Goal: Task Accomplishment & Management: Manage account settings

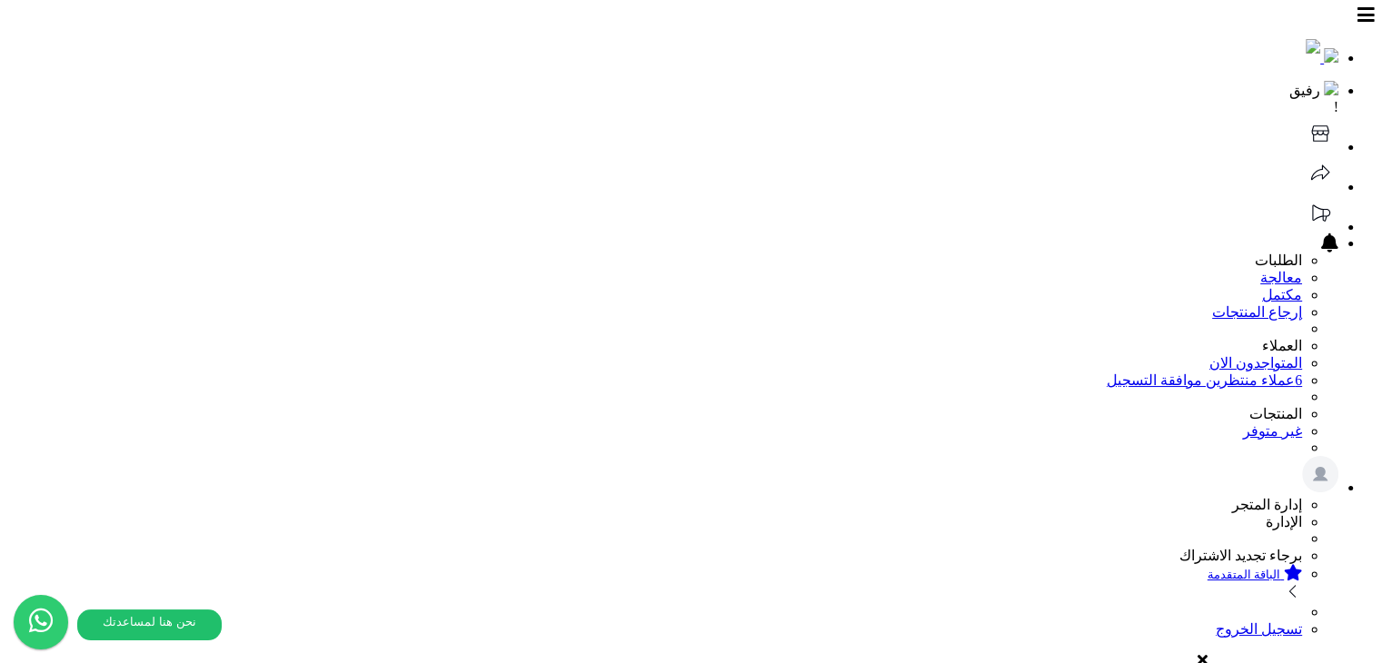
select select
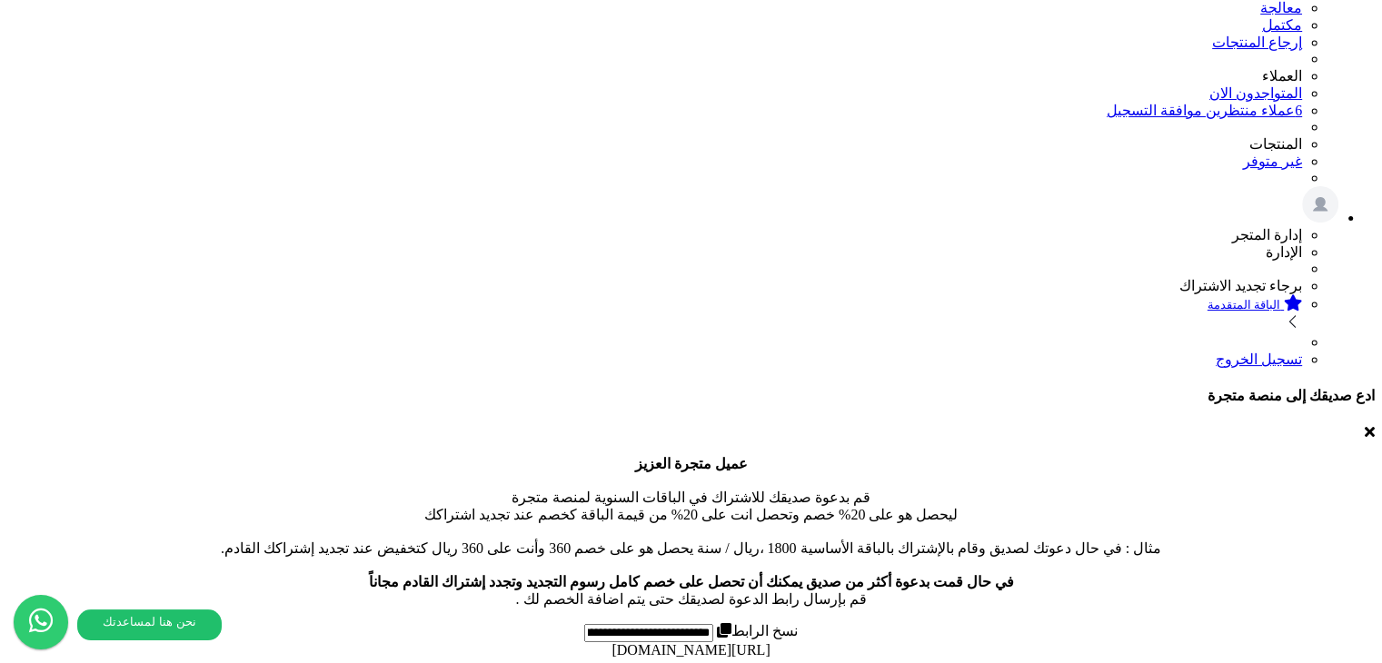
scroll to position [273, 0]
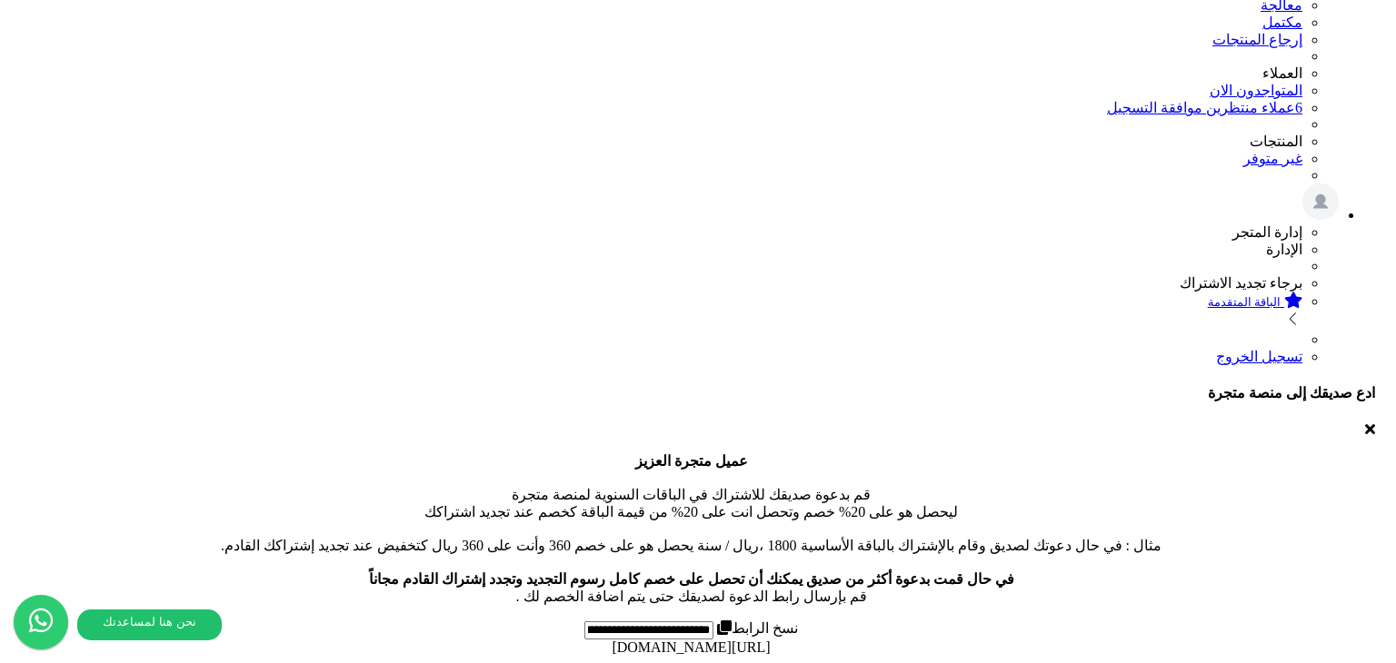
type input "********"
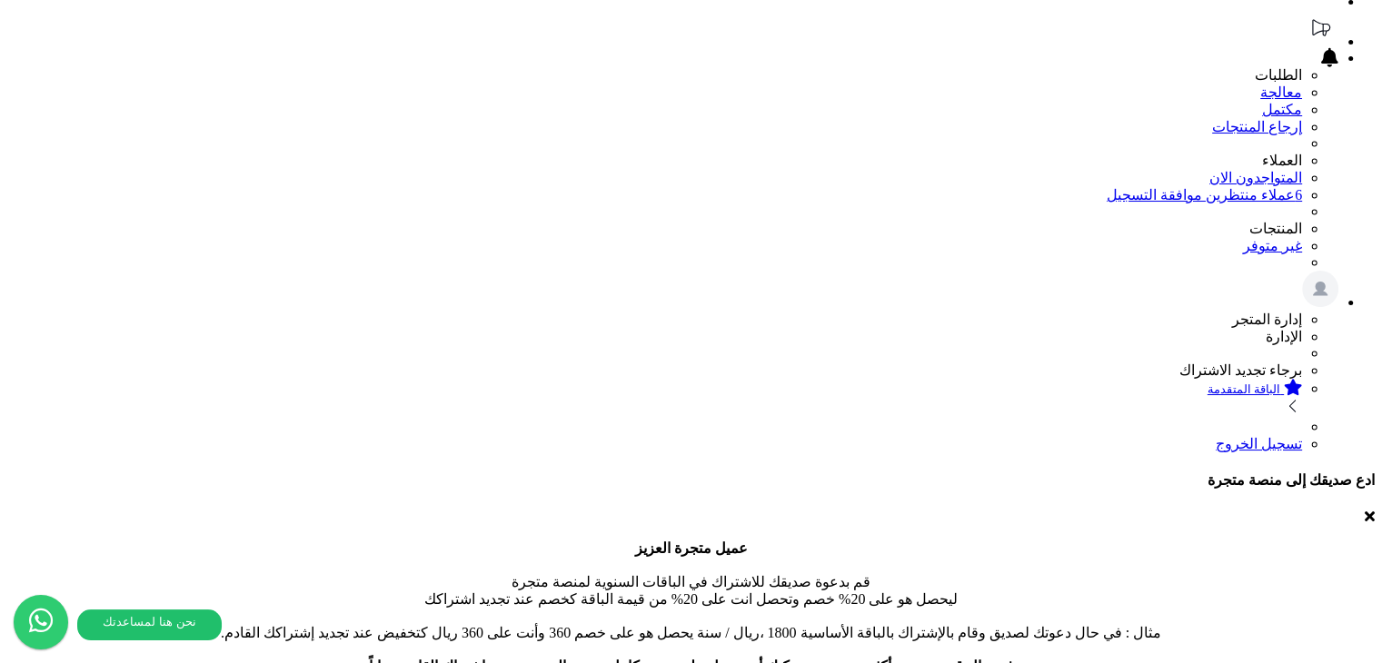
scroll to position [0, 0]
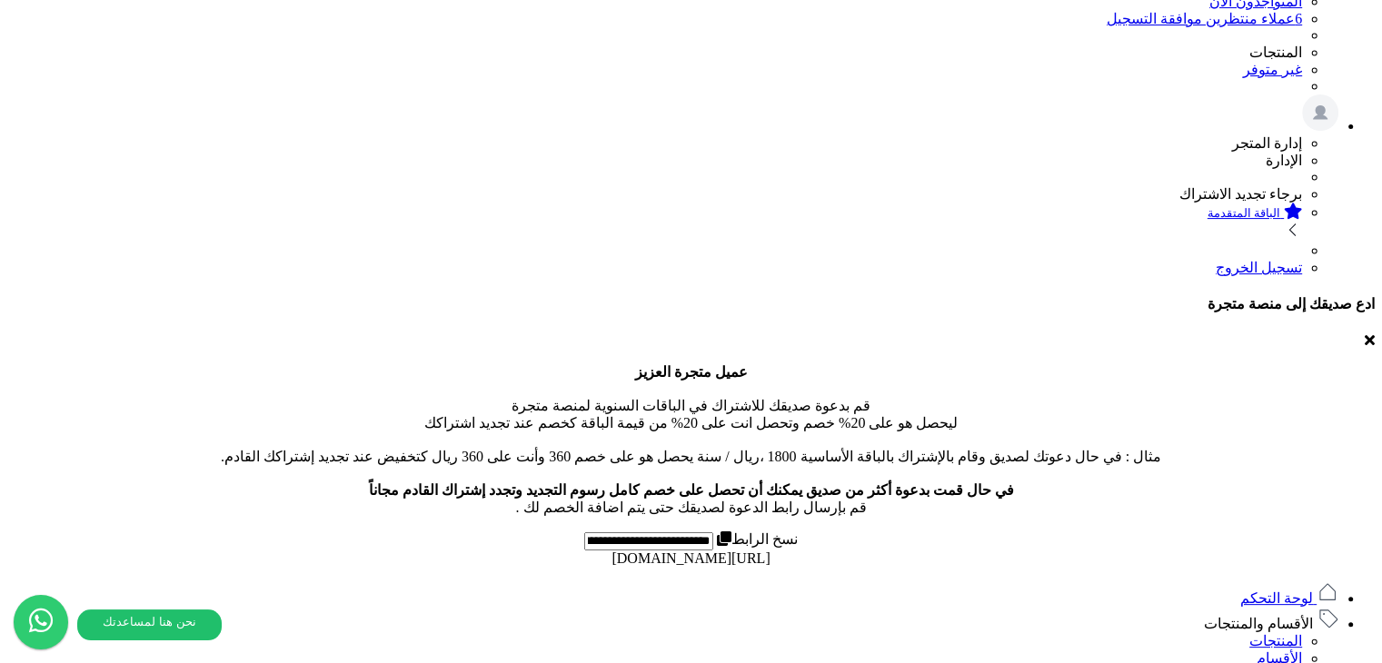
scroll to position [363, 0]
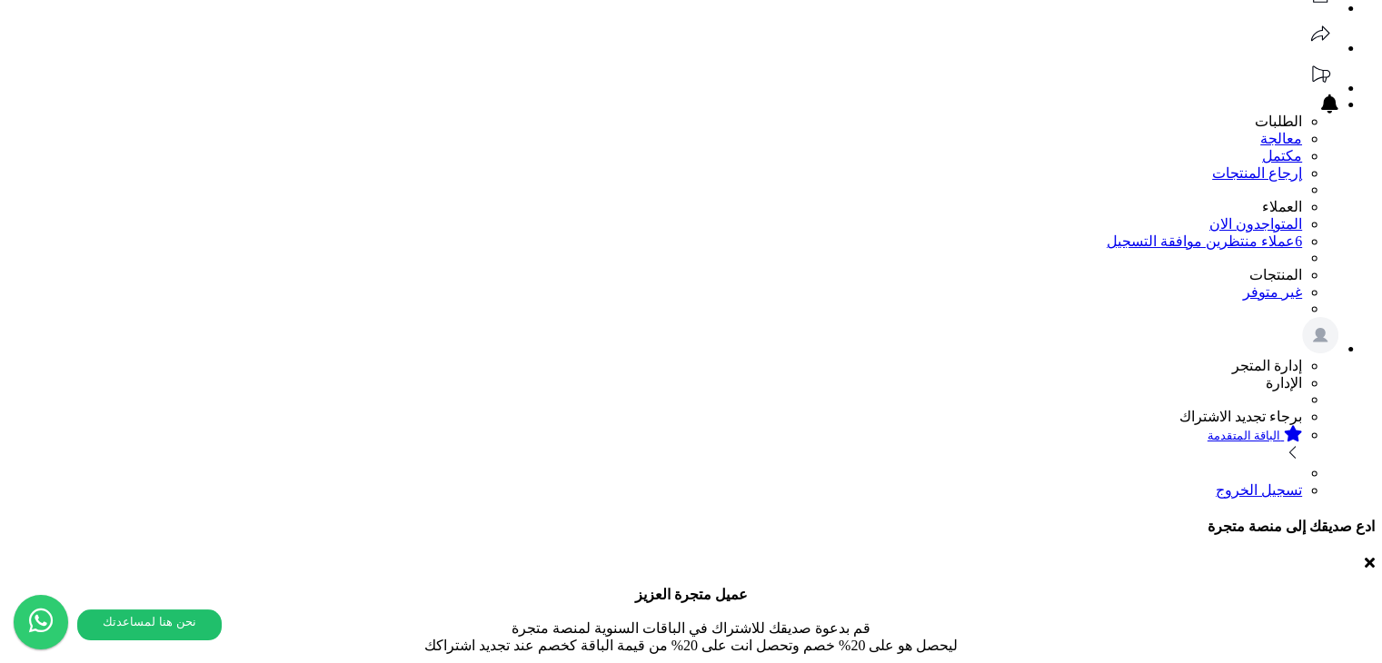
scroll to position [0, 0]
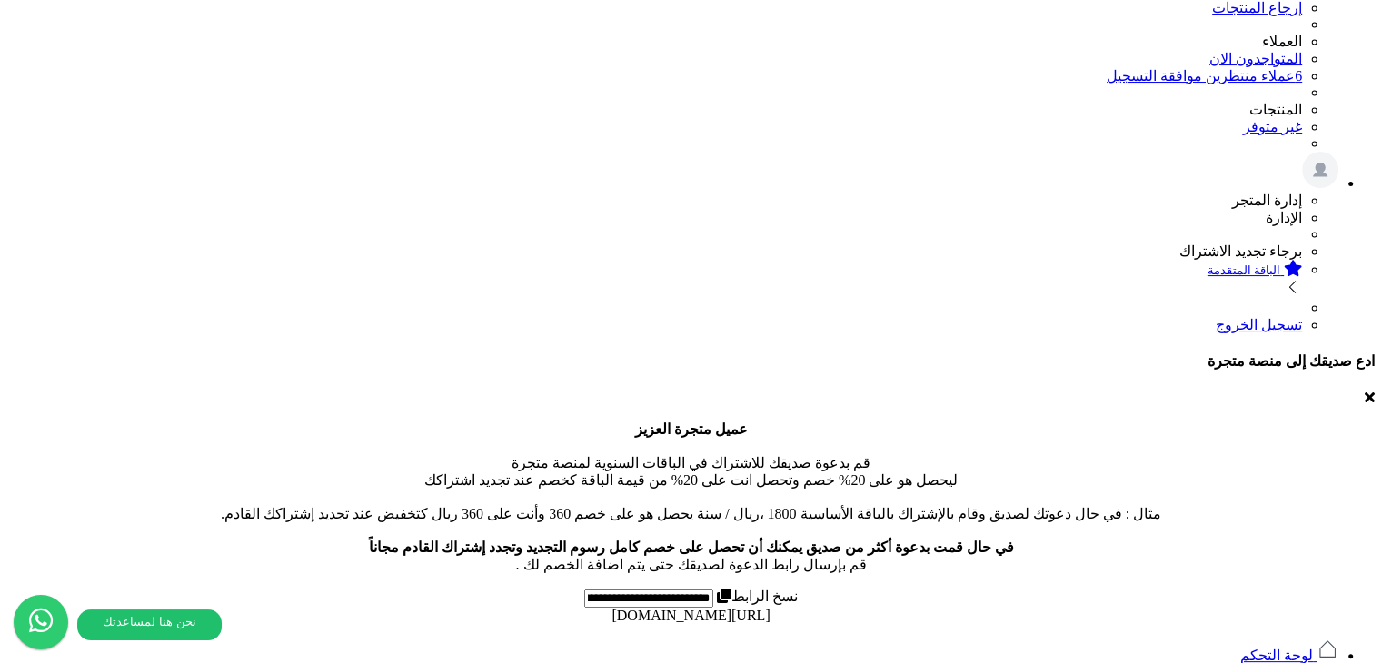
scroll to position [273, 0]
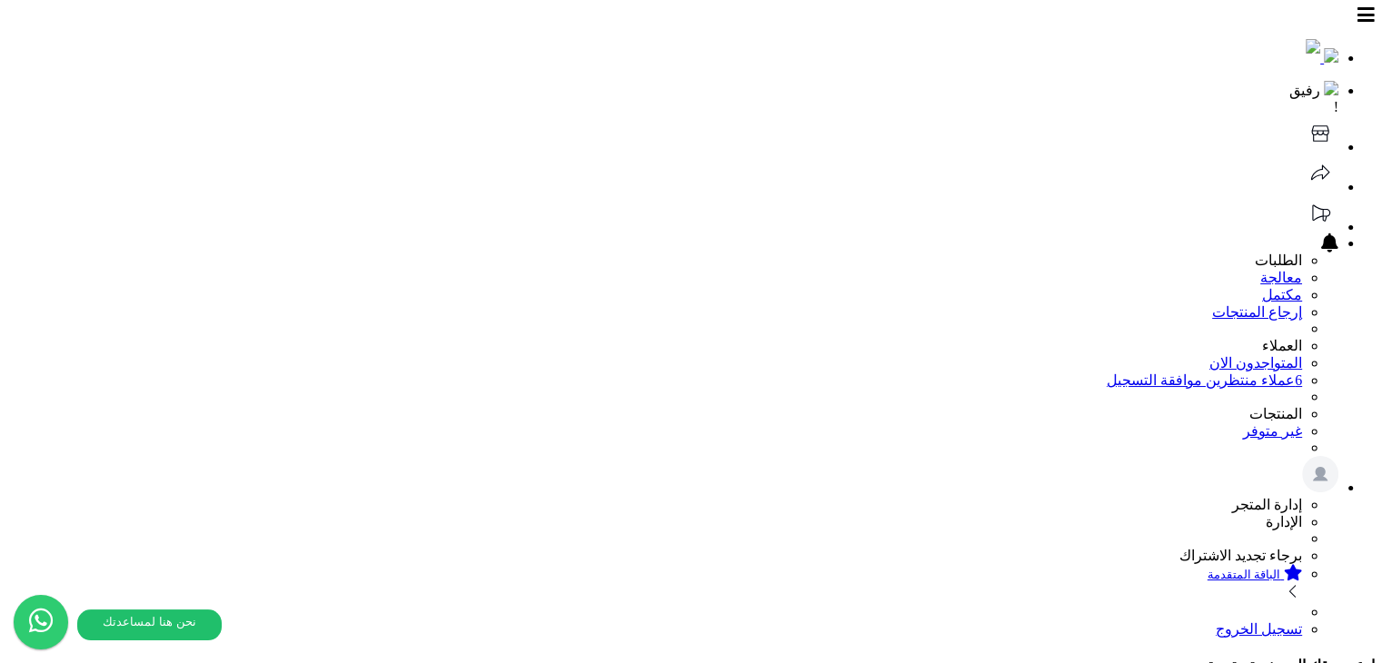
select select
select select "*"
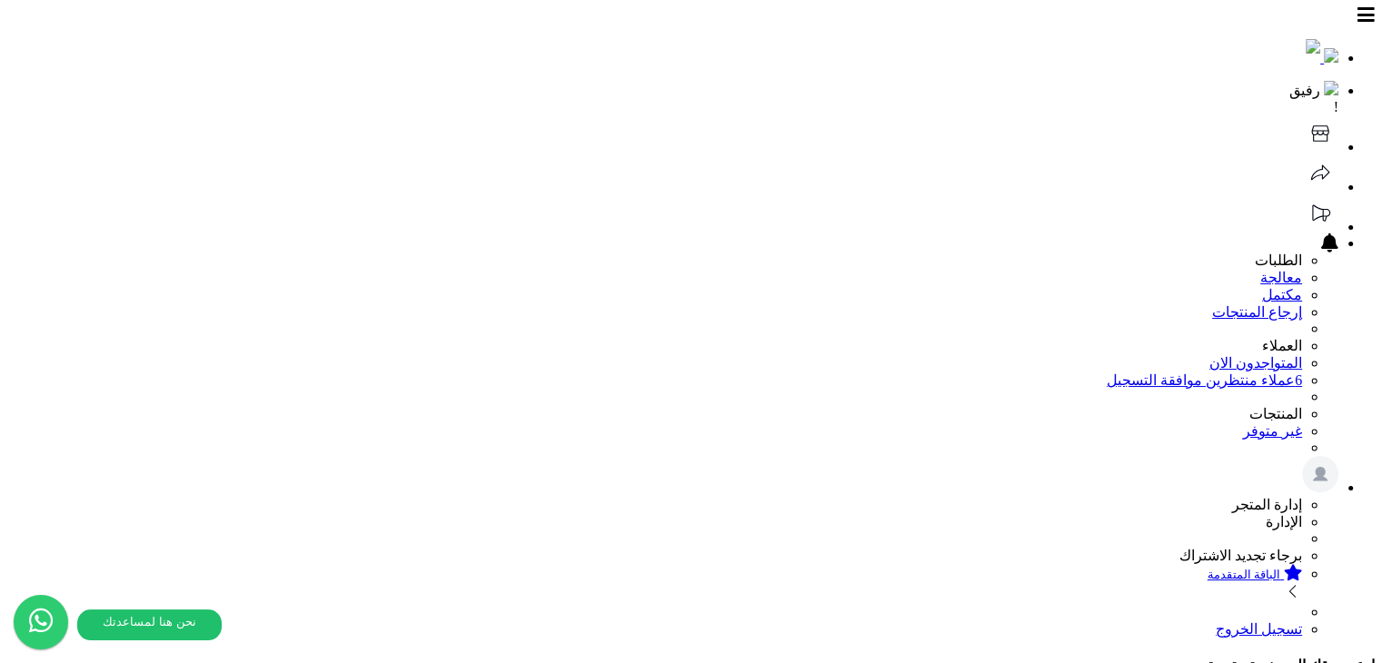
drag, startPoint x: 924, startPoint y: 287, endPoint x: 721, endPoint y: 303, distance: 204.1
drag, startPoint x: 870, startPoint y: 298, endPoint x: 861, endPoint y: 306, distance: 11.6
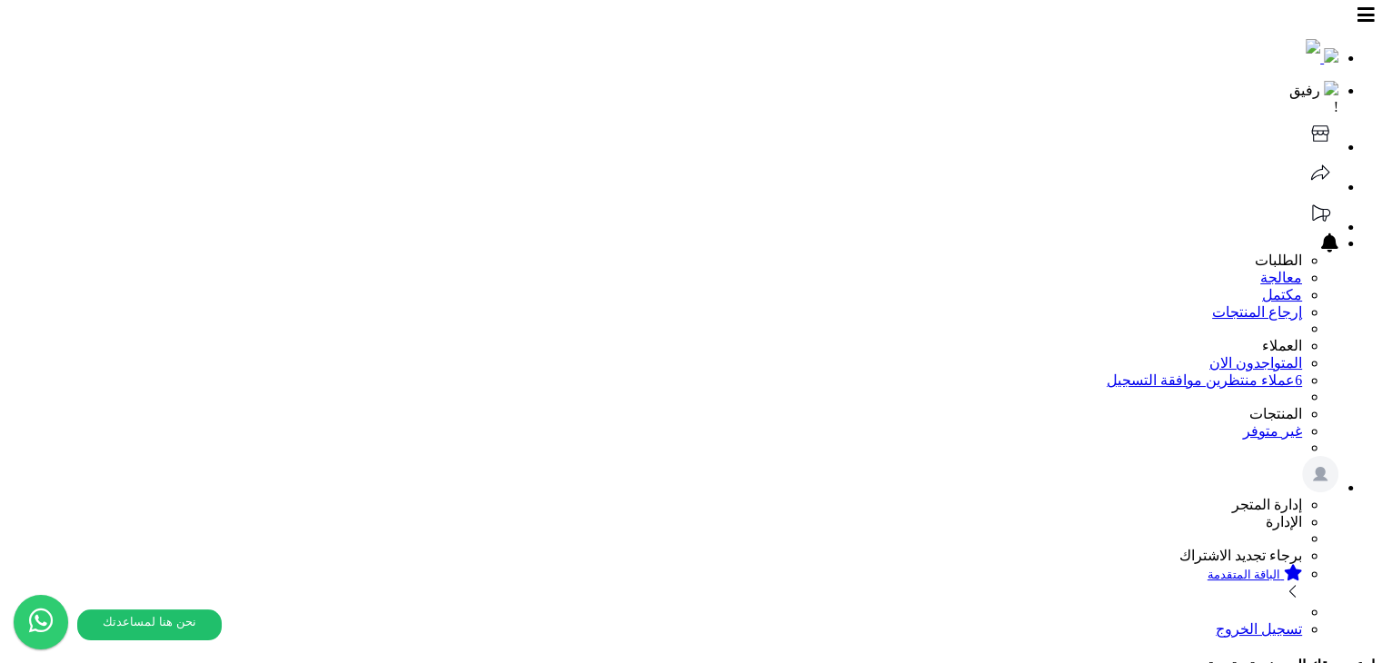
drag, startPoint x: 674, startPoint y: 276, endPoint x: 662, endPoint y: 275, distance: 12.8
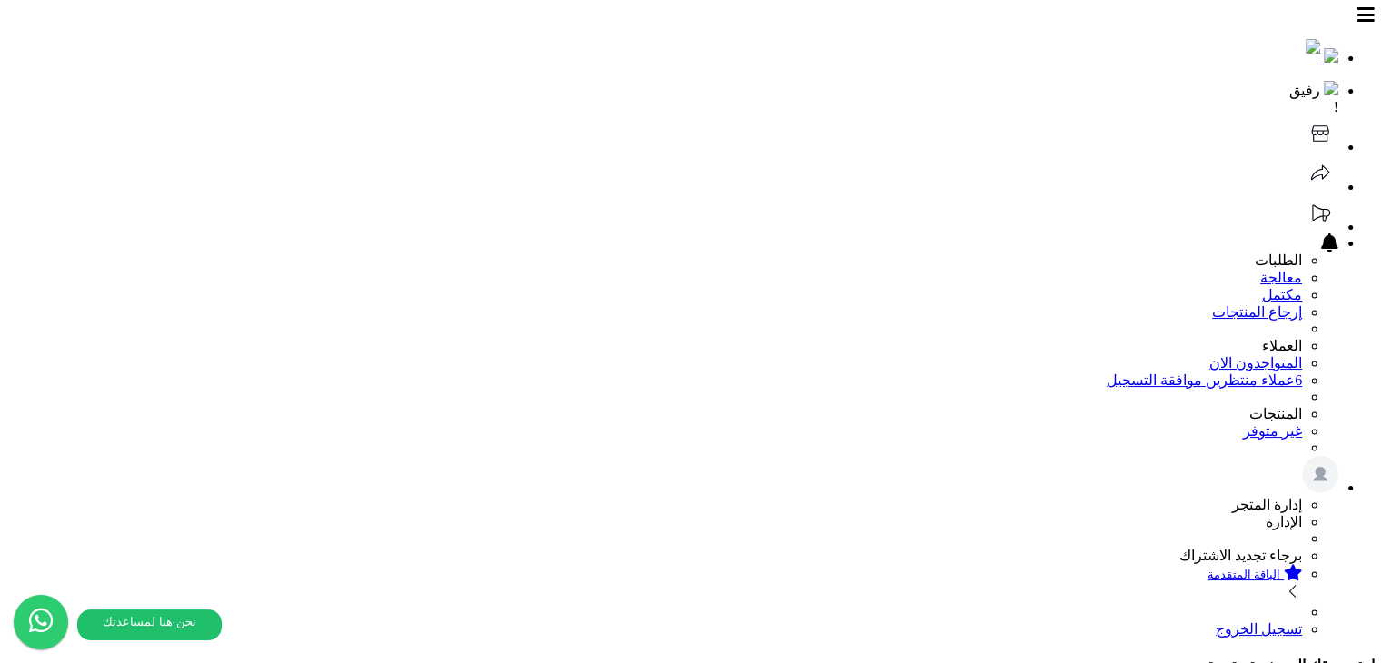
drag, startPoint x: 922, startPoint y: 289, endPoint x: 622, endPoint y: 287, distance: 300.8
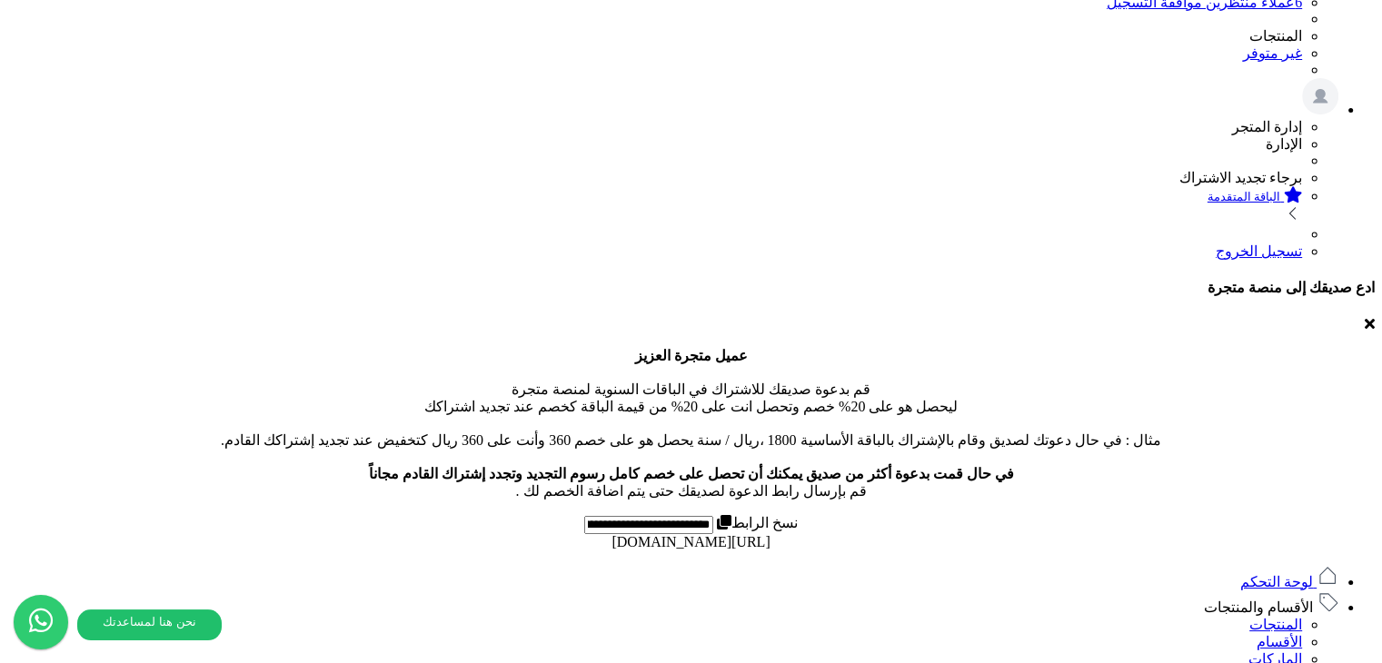
scroll to position [607, 0]
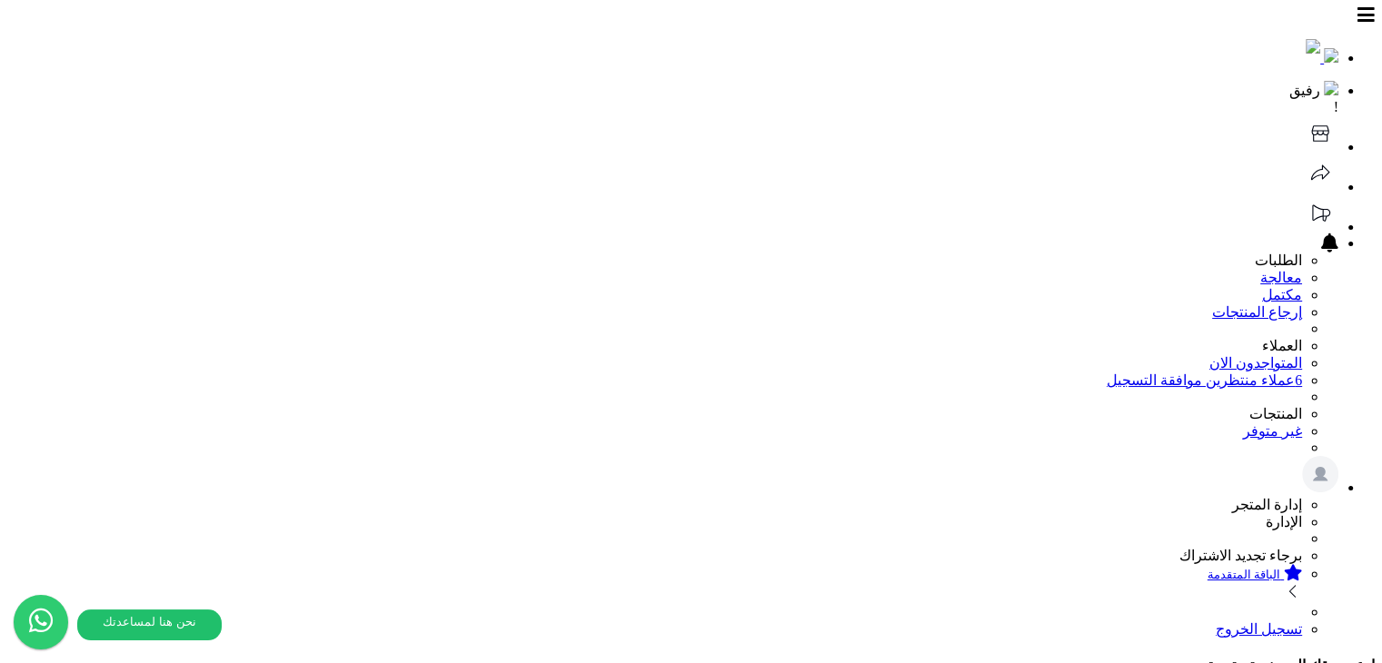
drag, startPoint x: 900, startPoint y: 283, endPoint x: 583, endPoint y: 287, distance: 316.3
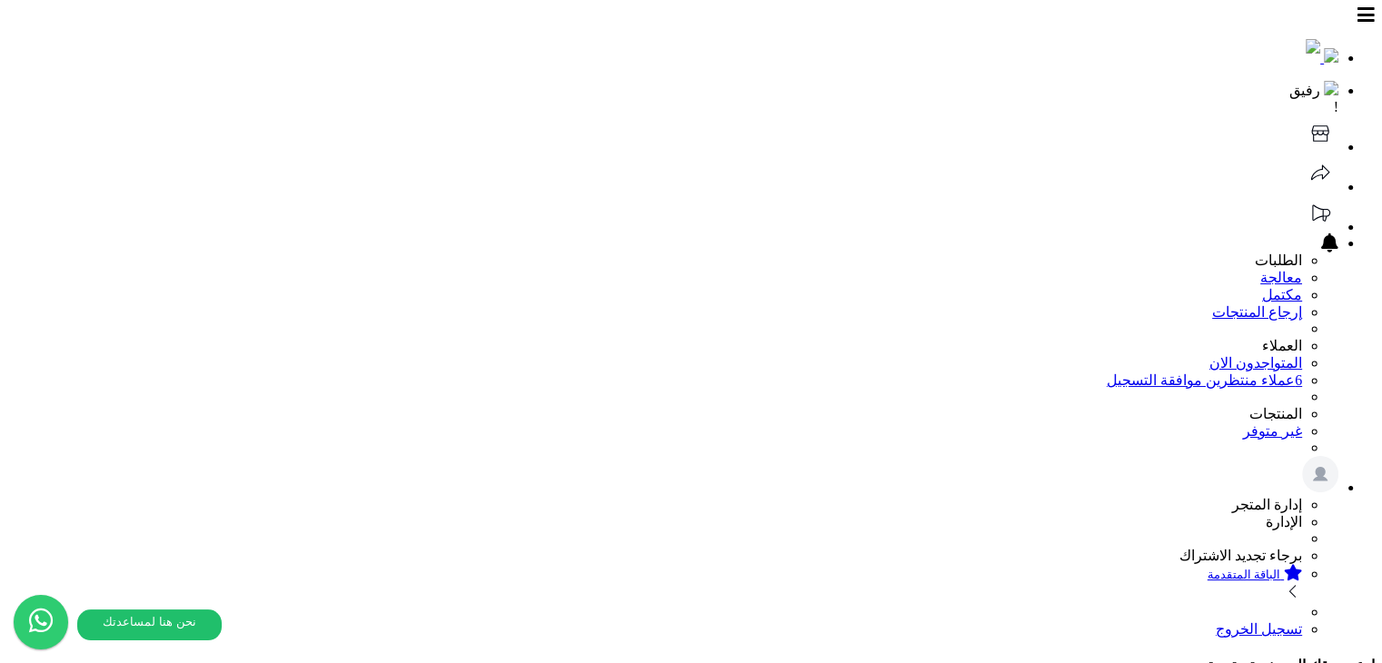
drag, startPoint x: 918, startPoint y: 292, endPoint x: 876, endPoint y: 284, distance: 42.4
drag, startPoint x: 905, startPoint y: 286, endPoint x: 583, endPoint y: 274, distance: 321.9
